Goal: Task Accomplishment & Management: Manage account settings

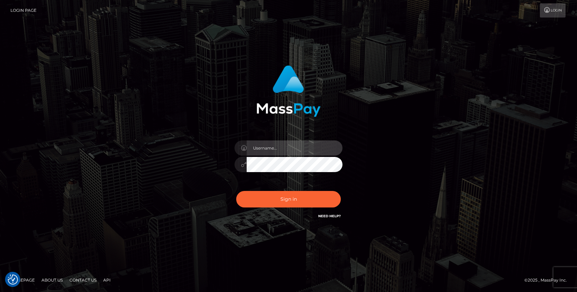
type input "grace.rush"
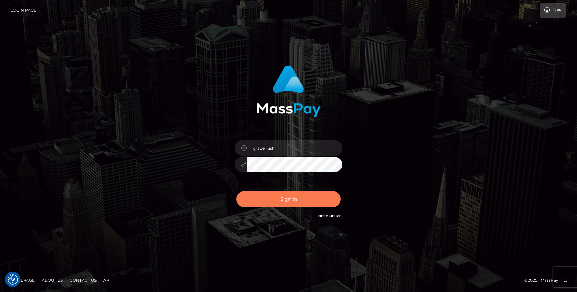
click at [273, 199] on button "Sign in" at bounding box center [288, 199] width 105 height 17
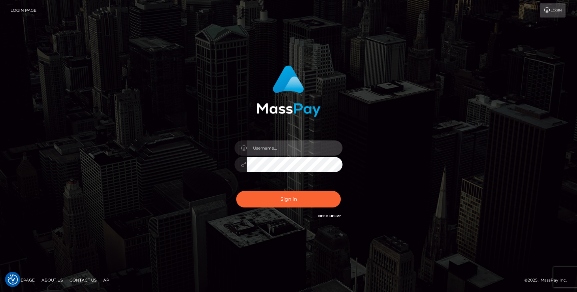
type input "grace.rush"
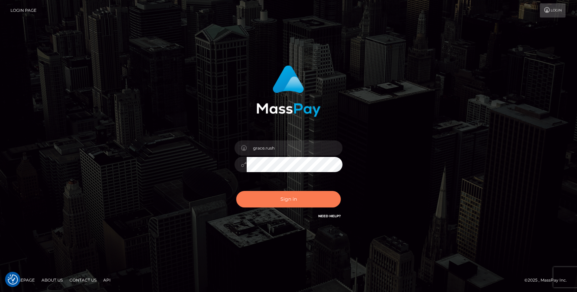
click at [262, 198] on button "Sign in" at bounding box center [288, 199] width 105 height 17
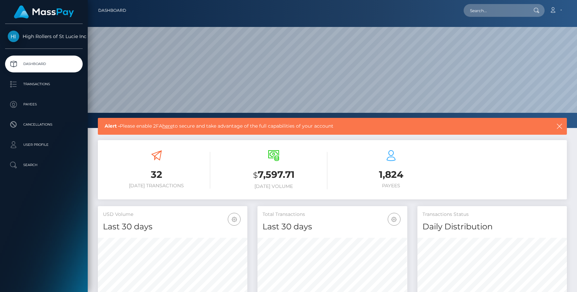
scroll to position [119, 149]
